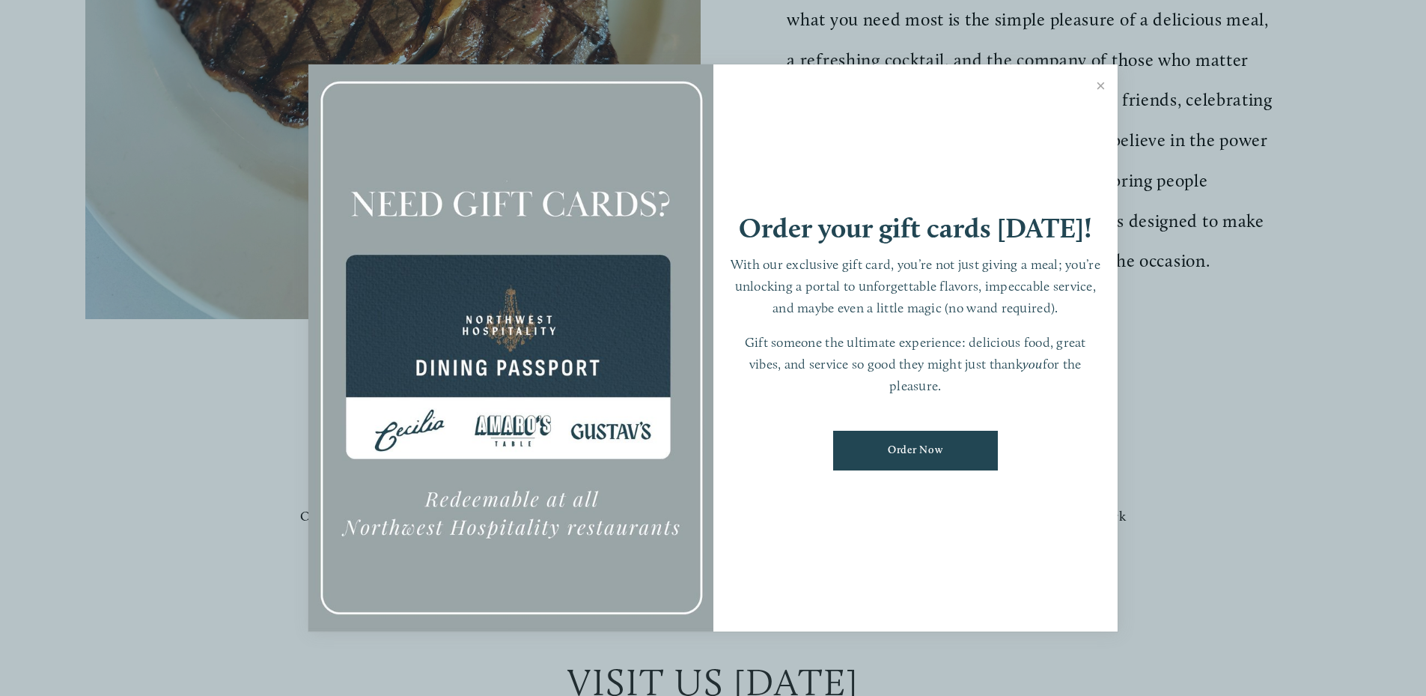
scroll to position [898, 0]
click at [946, 451] on link "Order Now" at bounding box center [915, 451] width 165 height 40
click at [1103, 84] on link "Close" at bounding box center [1100, 88] width 29 height 42
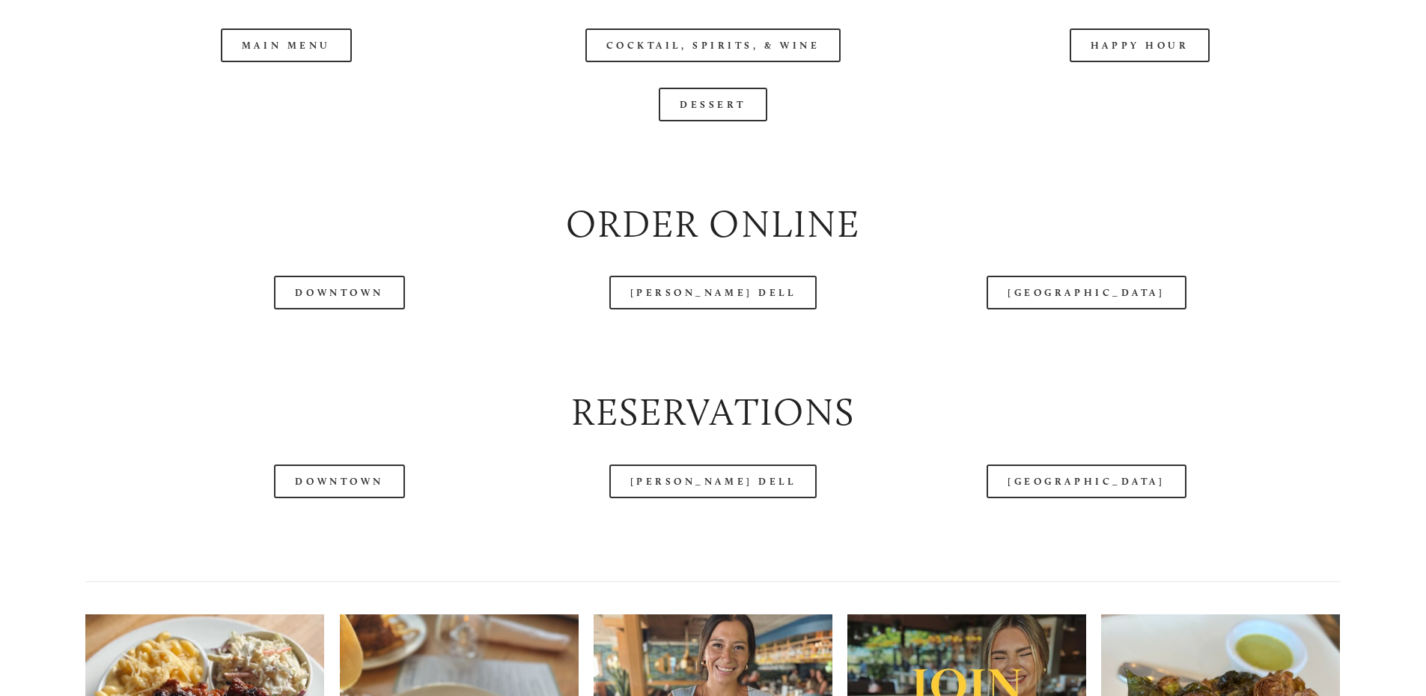
scroll to position [2022, 0]
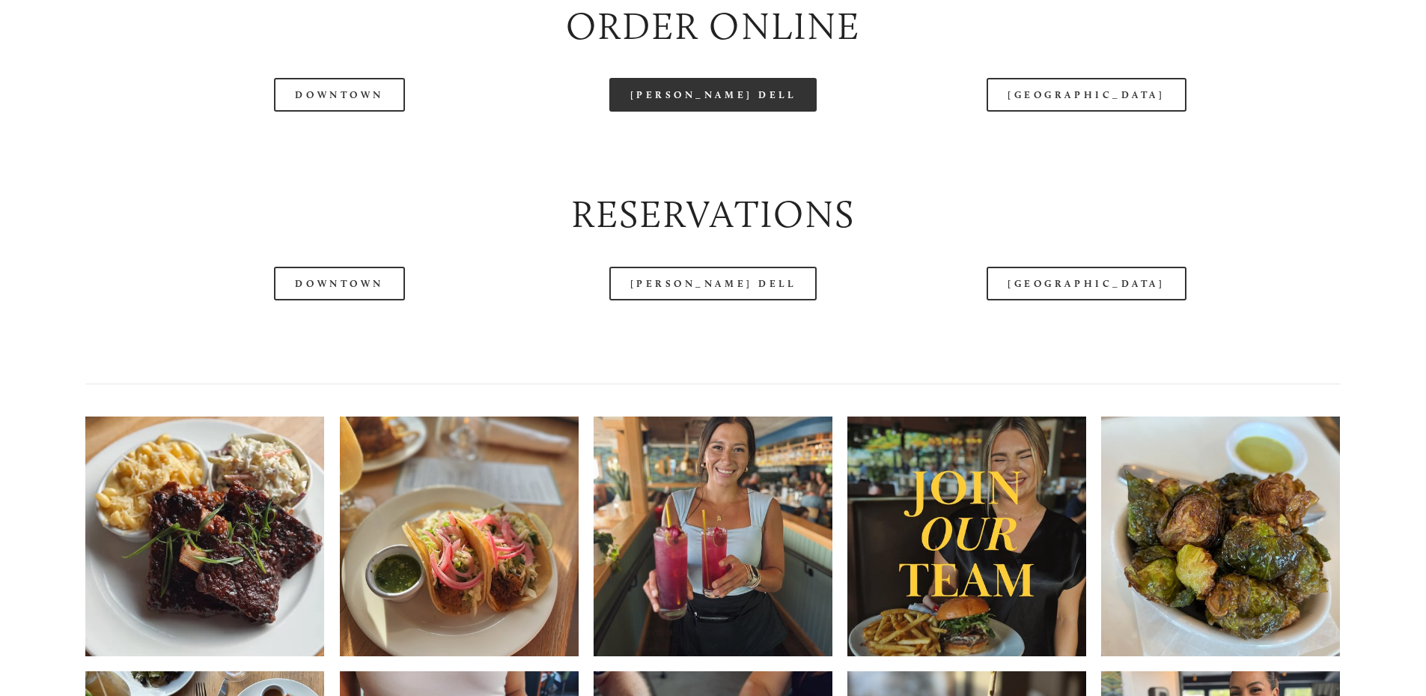
click at [747, 112] on link "[PERSON_NAME] Dell" at bounding box center [713, 95] width 208 height 34
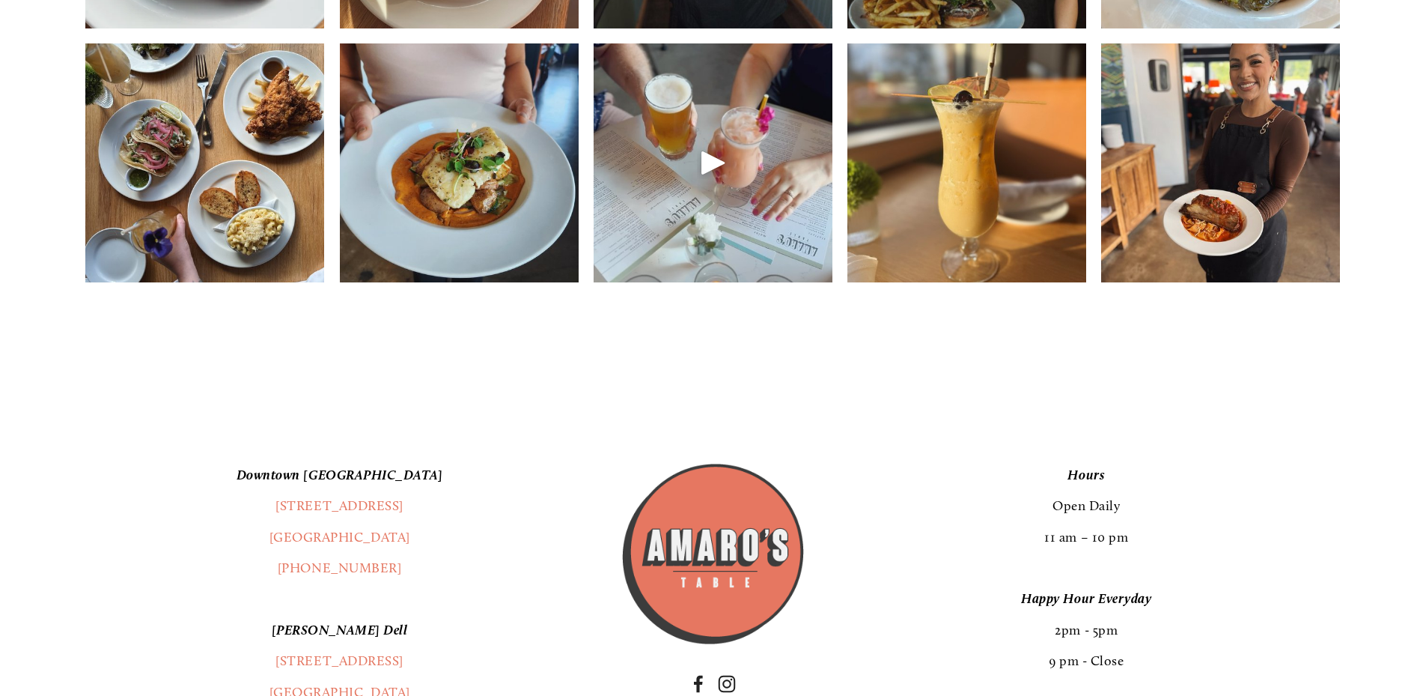
scroll to position [2995, 0]
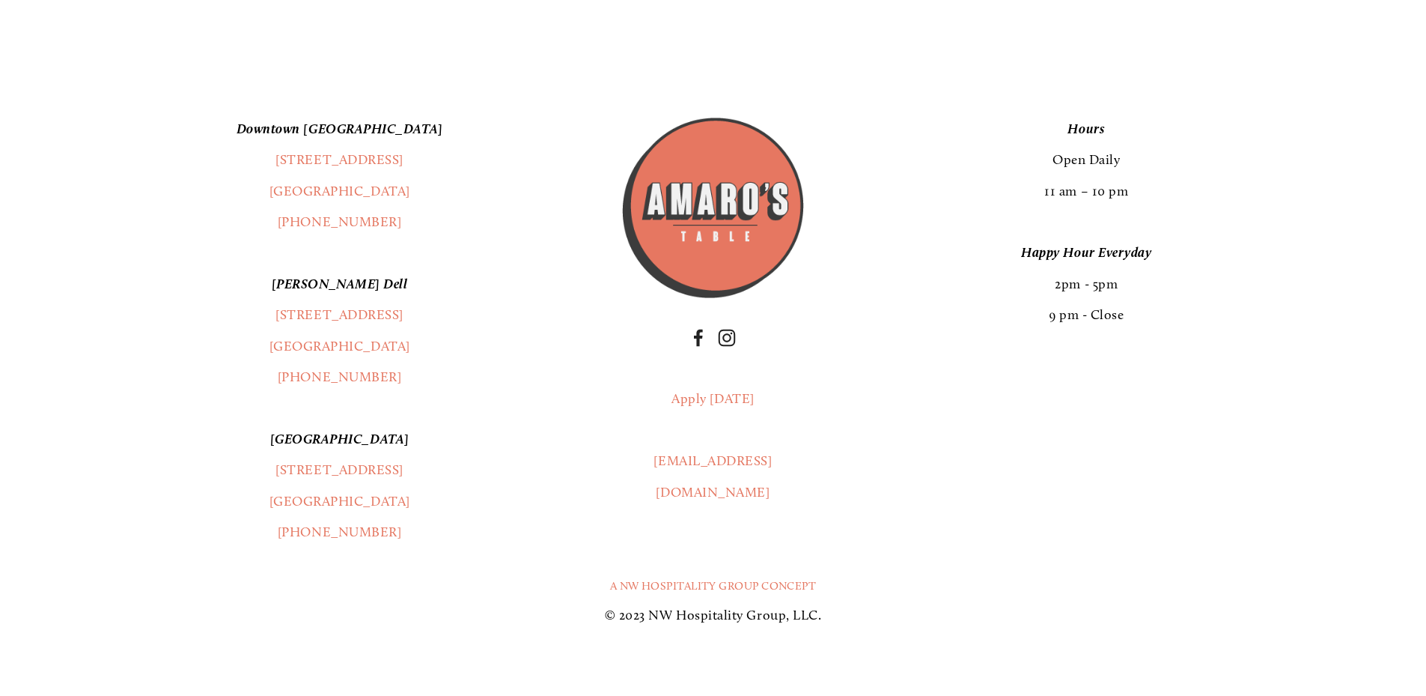
click at [1114, 330] on p "Happy Hour Everyday 2pm - 5pm 9 pm - Close" at bounding box center [1087, 283] width 508 height 93
drag, startPoint x: 1125, startPoint y: 369, endPoint x: 1057, endPoint y: 330, distance: 78.5
click at [1057, 330] on p "Happy Hour Everyday 2pm - 5pm 9 pm - Close" at bounding box center [1087, 283] width 508 height 93
drag, startPoint x: 1057, startPoint y: 330, endPoint x: 1020, endPoint y: 299, distance: 48.9
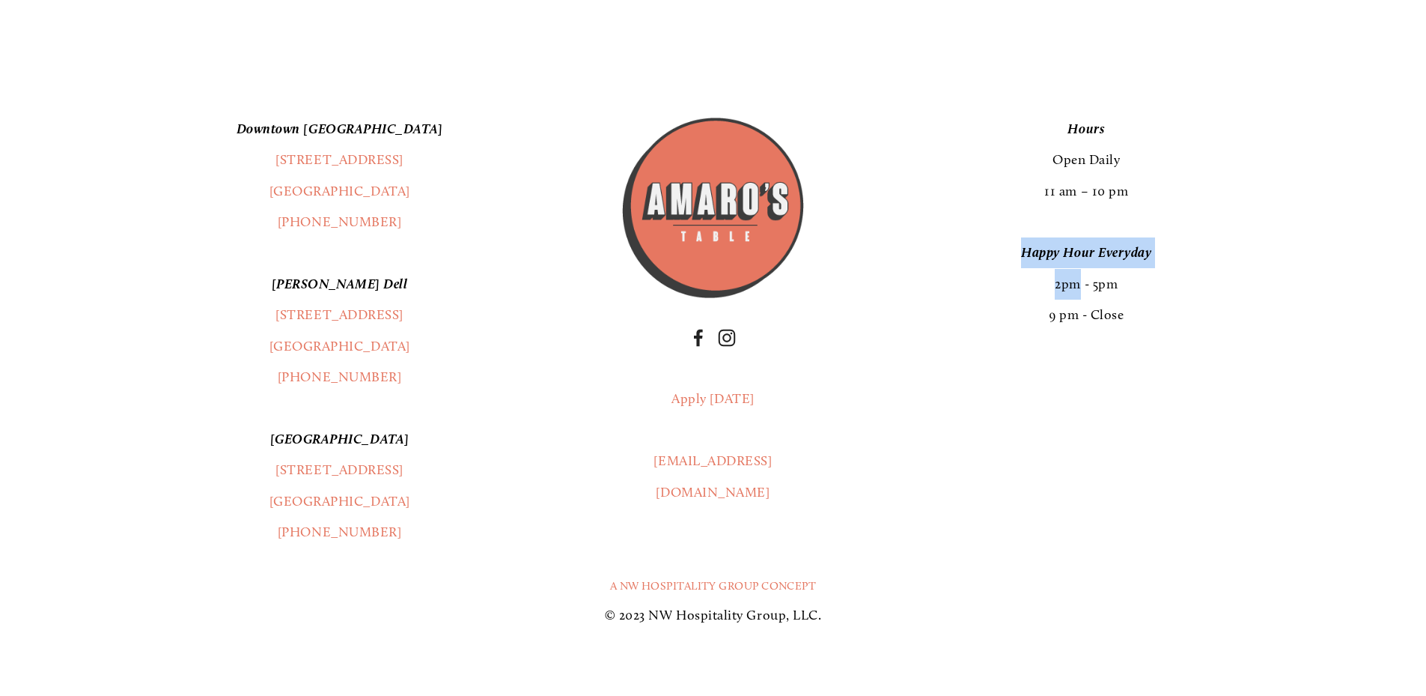
click at [1020, 299] on p "Happy Hour Everyday 2pm - 5pm 9 pm - Close" at bounding box center [1087, 283] width 508 height 93
drag, startPoint x: 1197, startPoint y: 366, endPoint x: 1221, endPoint y: 385, distance: 31.0
click at [1221, 385] on div "[GEOGRAPHIC_DATA] [STREET_ADDRESS] (360) 718-2942 [PERSON_NAME] Dell [STREET_AD…" at bounding box center [713, 331] width 1280 height 434
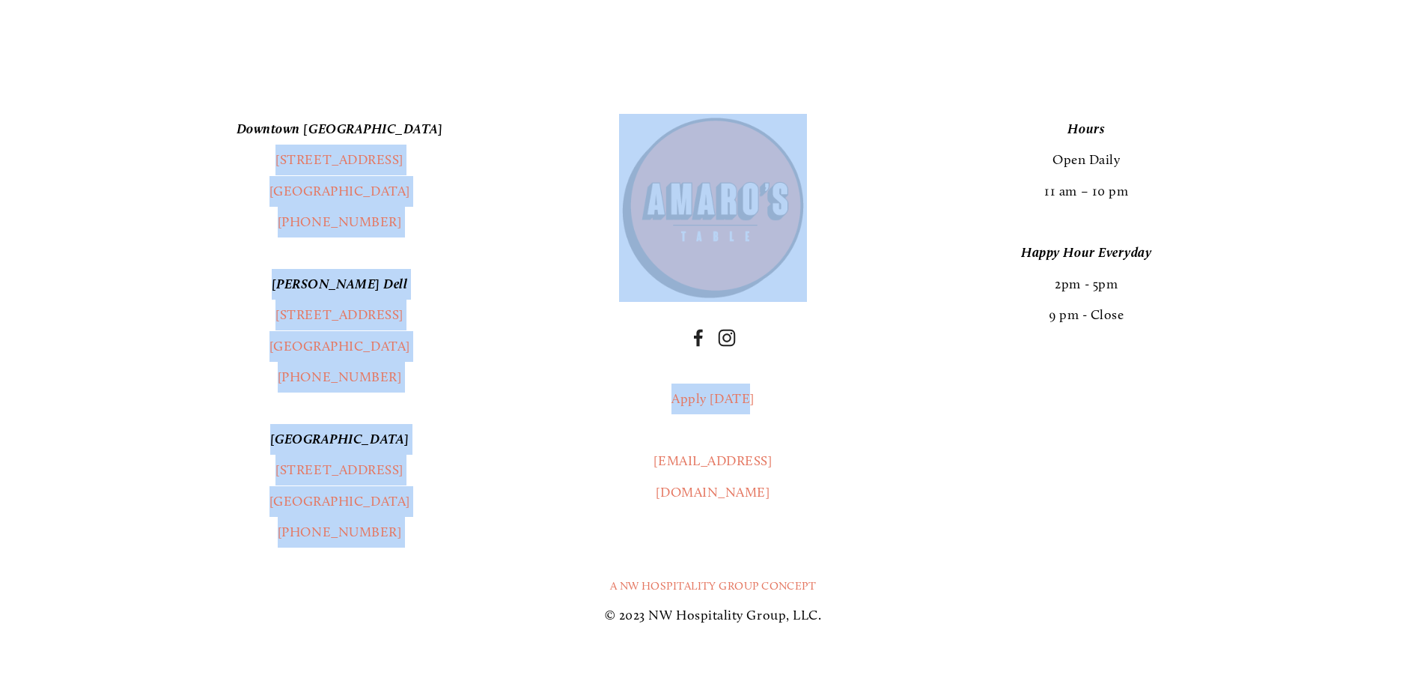
drag, startPoint x: 767, startPoint y: 454, endPoint x: 249, endPoint y: 192, distance: 579.6
click at [249, 195] on div "[GEOGRAPHIC_DATA] [STREET_ADDRESS] (360) 718-2942 [PERSON_NAME] Dell [STREET_AD…" at bounding box center [713, 331] width 1280 height 434
click at [247, 187] on p "[GEOGRAPHIC_DATA] [STREET_ADDRESS] (360) 718-2942" at bounding box center [339, 176] width 508 height 124
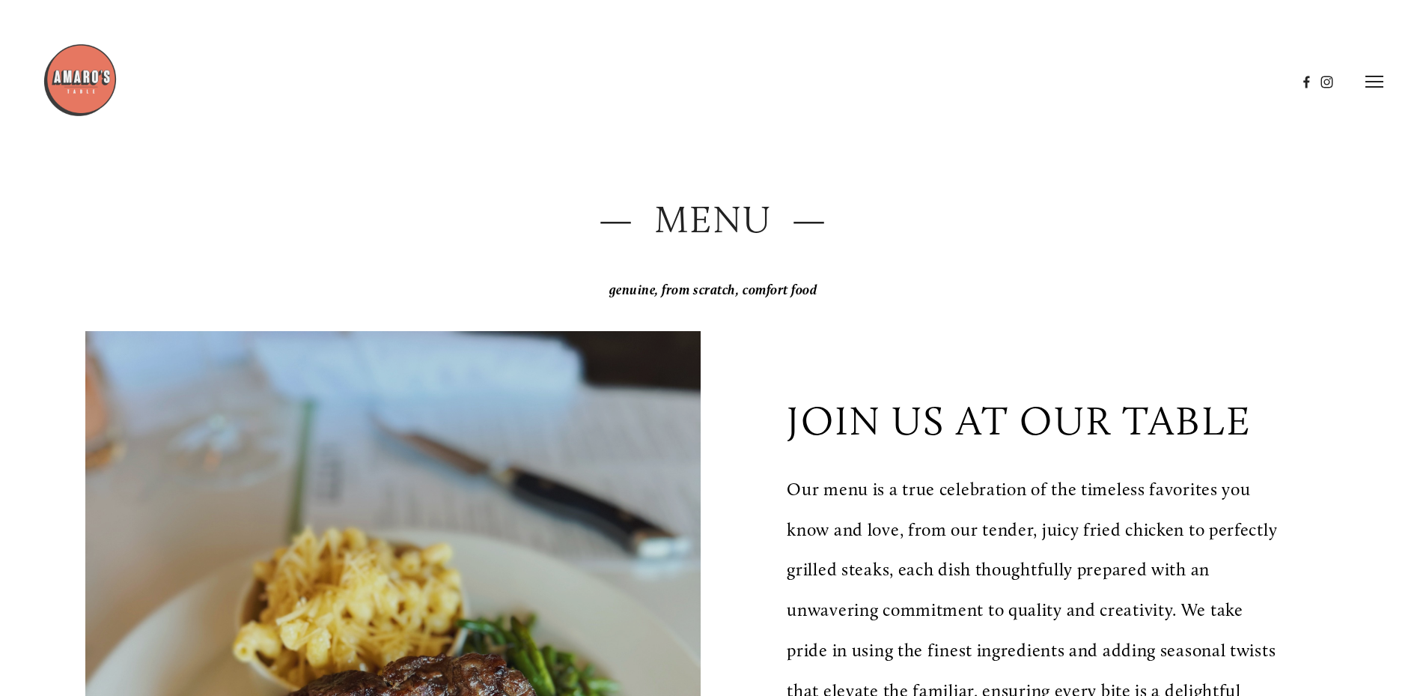
scroll to position [0, 0]
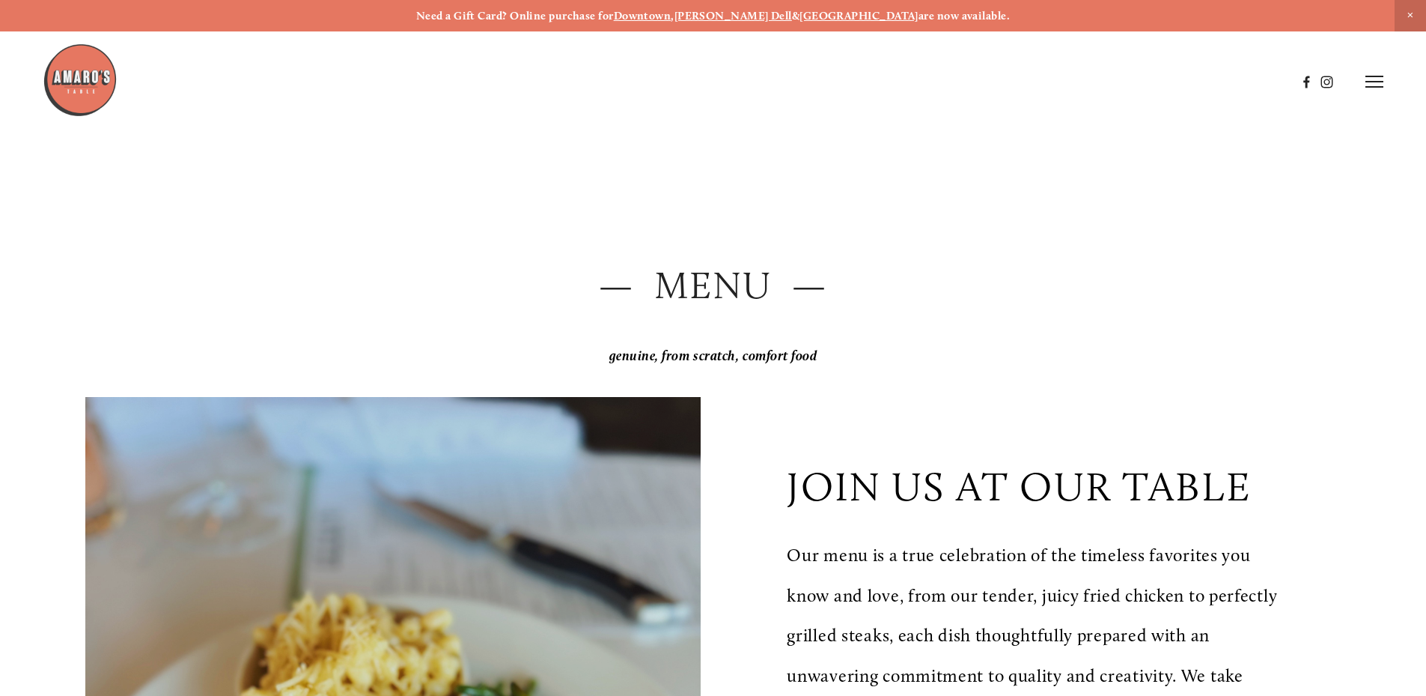
click at [1371, 85] on icon at bounding box center [1375, 81] width 18 height 13
click at [1268, 82] on span "Reserve" at bounding box center [1266, 81] width 40 height 14
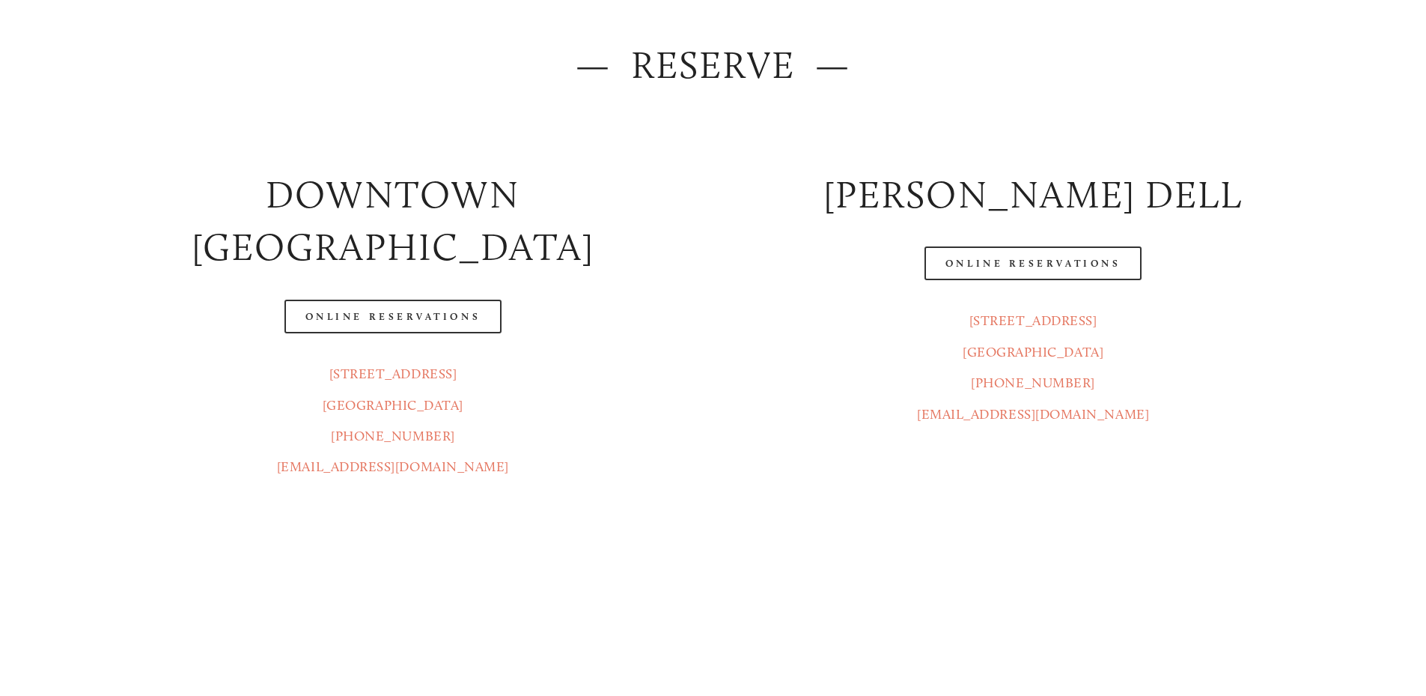
scroll to position [225, 0]
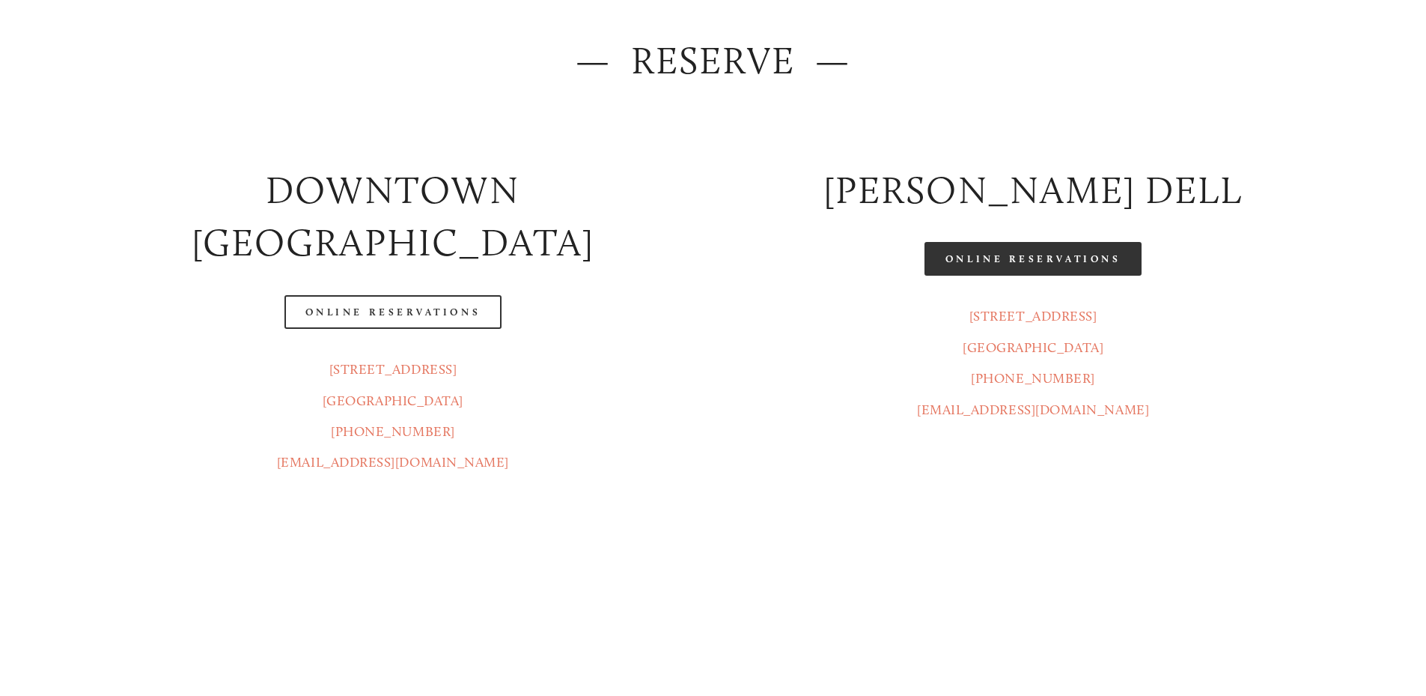
click at [1008, 249] on link "Online Reservations" at bounding box center [1033, 259] width 217 height 34
click at [682, 562] on div at bounding box center [393, 557] width 640 height 133
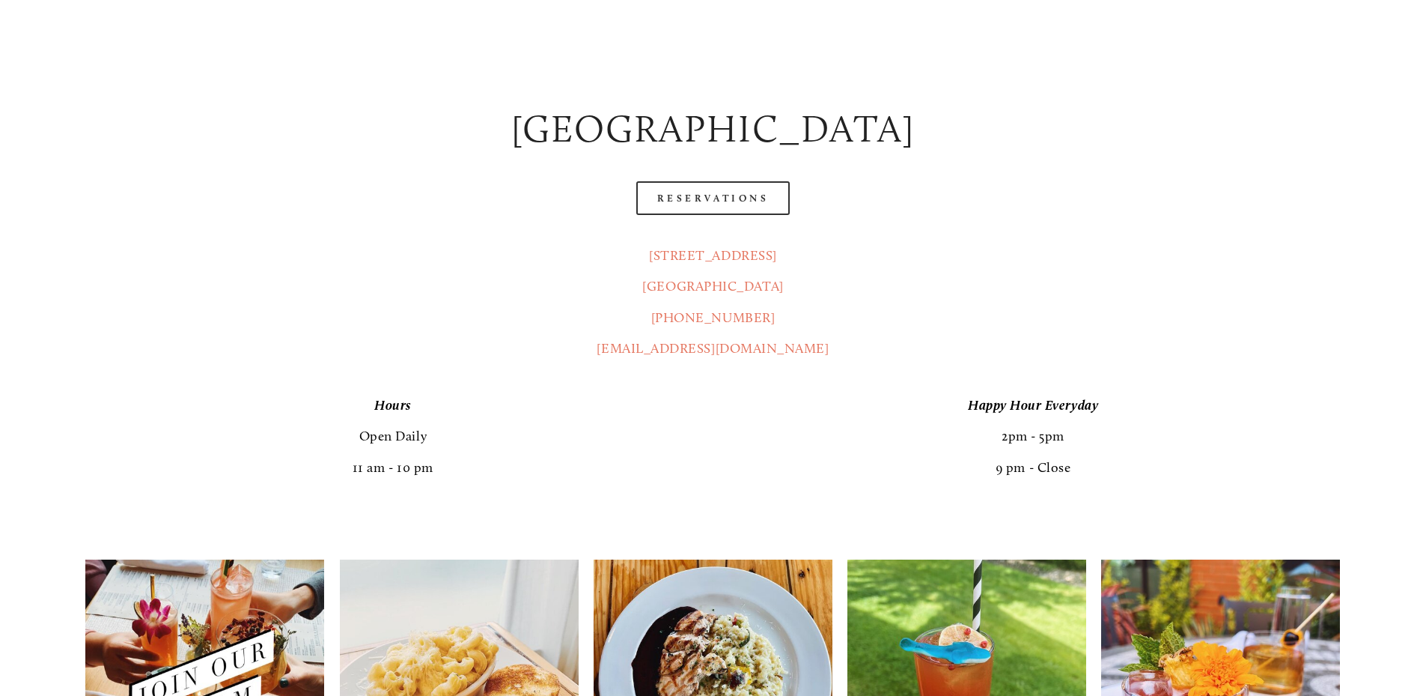
scroll to position [1048, 0]
